Goal: Information Seeking & Learning: Learn about a topic

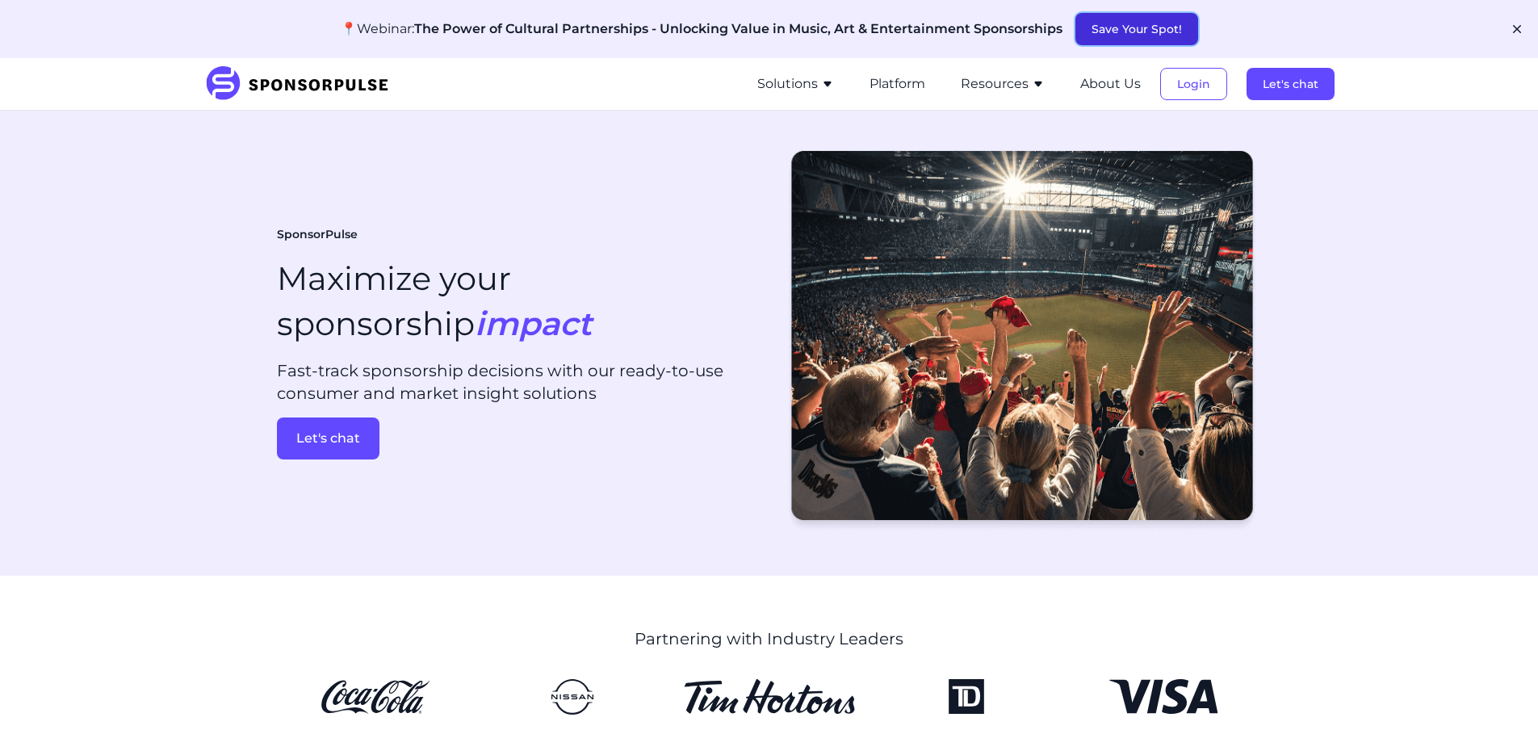
click at [1131, 32] on button "Save Your Spot!" at bounding box center [1137, 29] width 123 height 32
click at [1061, 80] on li "Resources Sponsorship Insights Blog Thought leadership from industry experts on…" at bounding box center [1003, 84] width 116 height 52
click at [1037, 78] on icon "button" at bounding box center [1038, 84] width 13 height 13
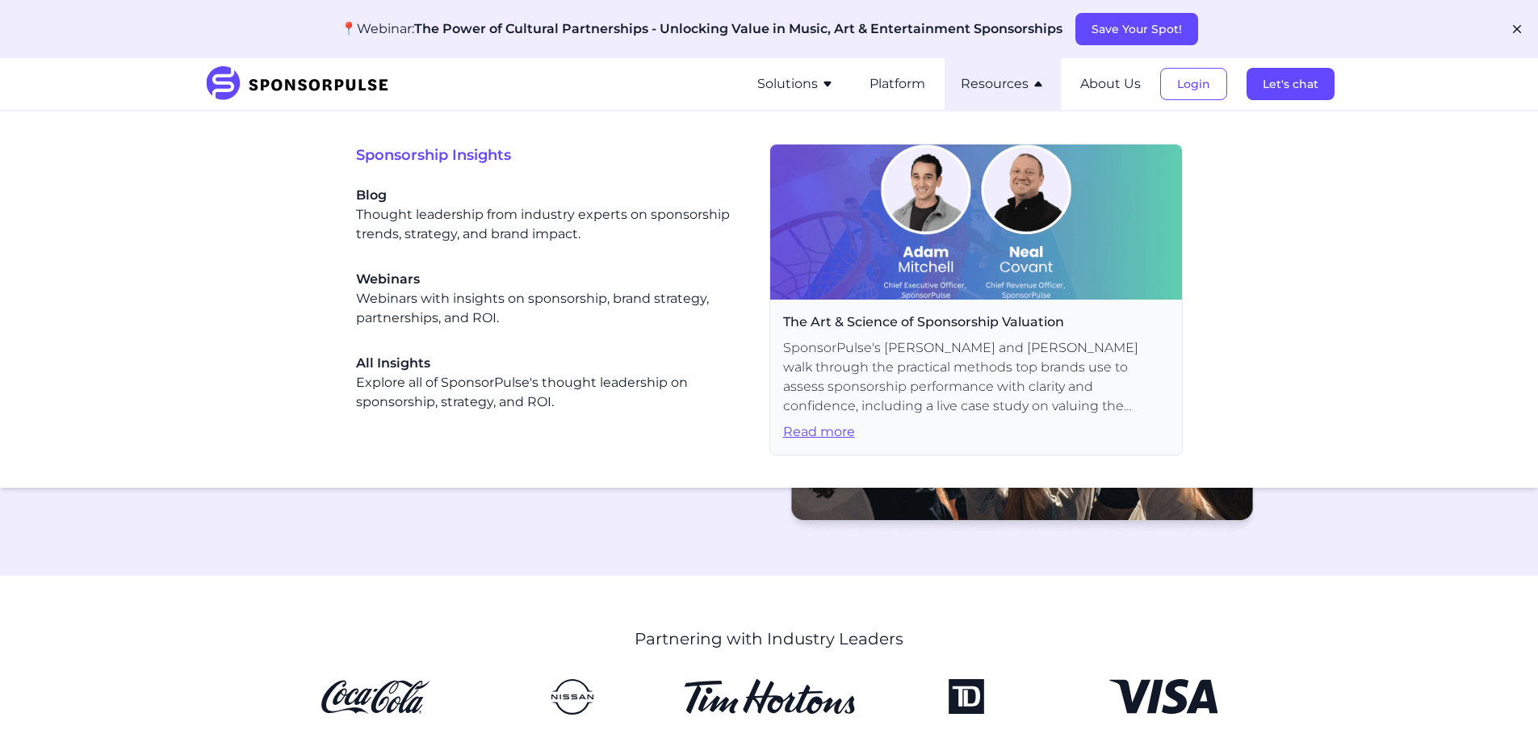
click at [1003, 329] on span "The Art & Science of Sponsorship Valuation" at bounding box center [976, 322] width 386 height 19
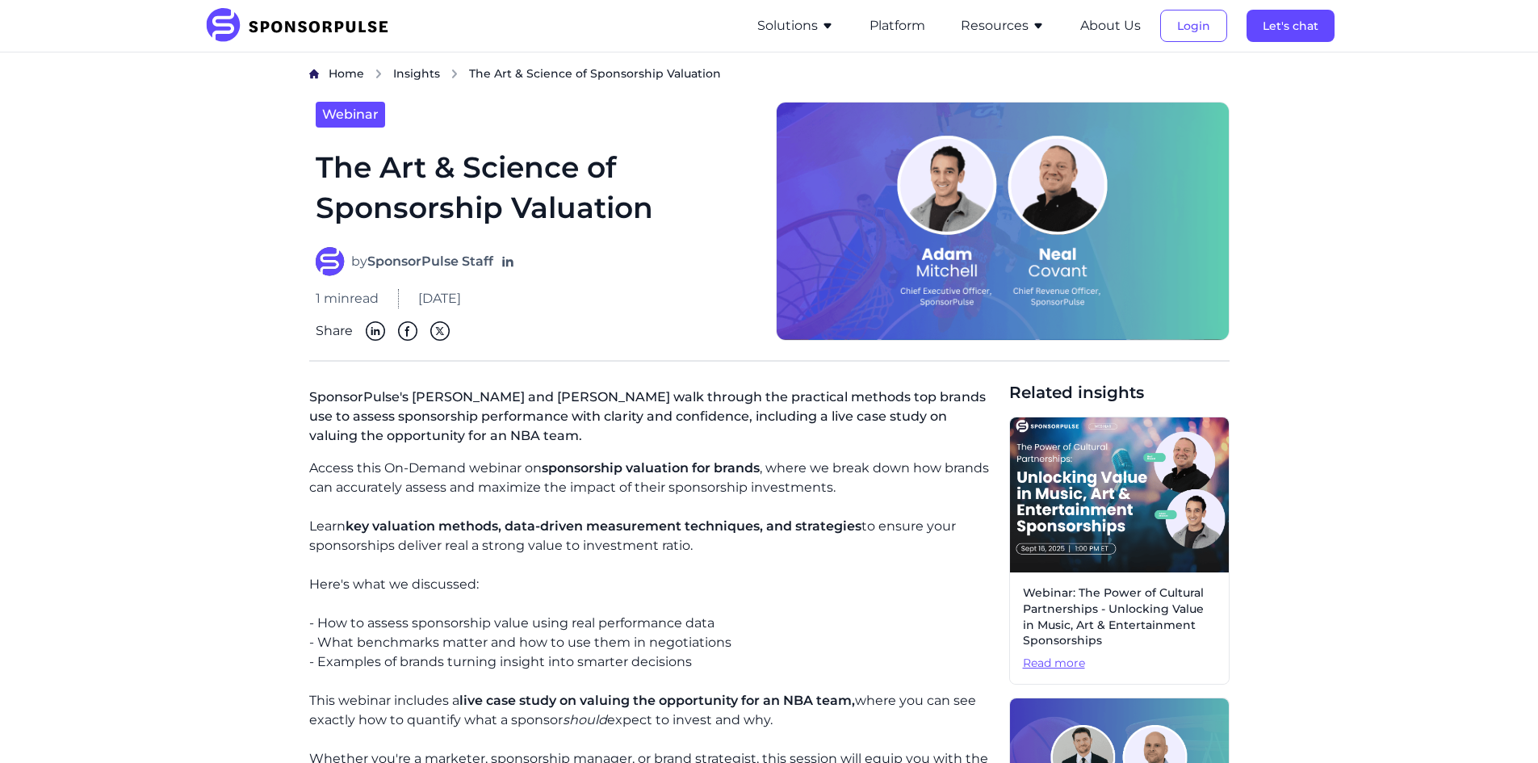
click at [1148, 548] on img at bounding box center [1119, 495] width 219 height 155
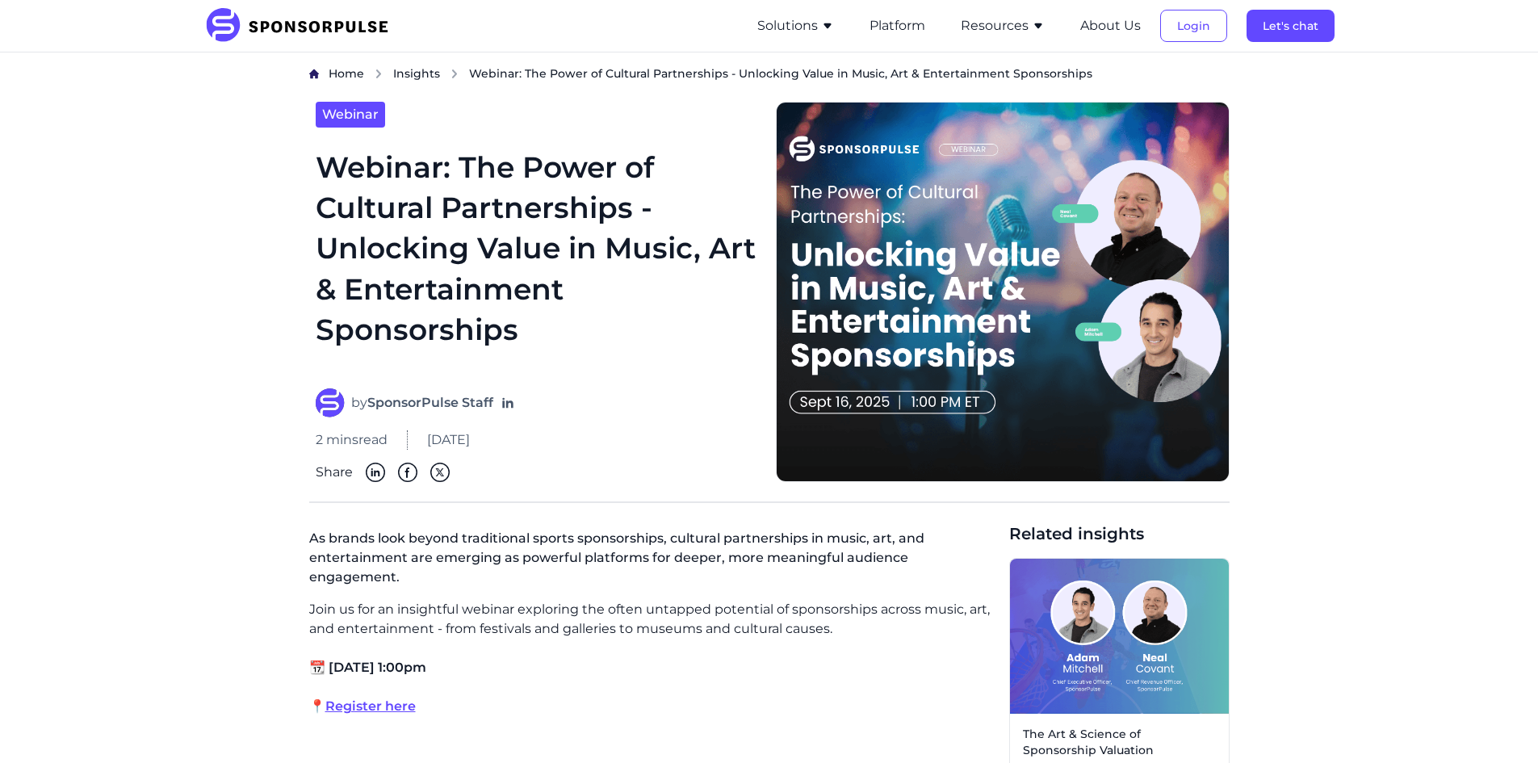
click at [990, 244] on img at bounding box center [1003, 292] width 454 height 380
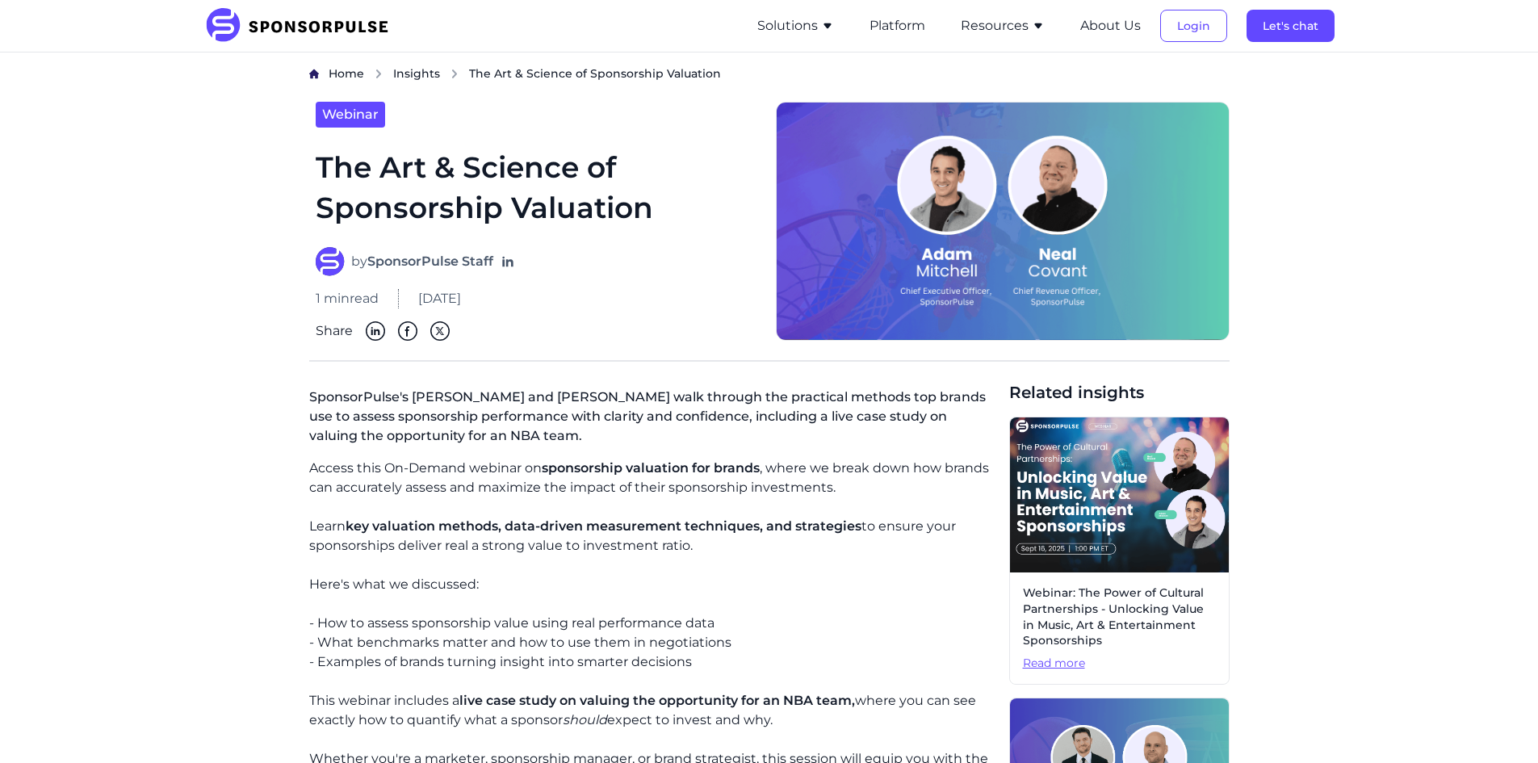
click at [336, 11] on img at bounding box center [302, 26] width 196 height 36
